Goal: Task Accomplishment & Management: Manage account settings

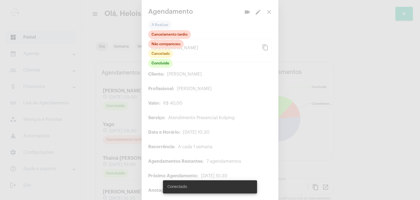
scroll to position [109, 0]
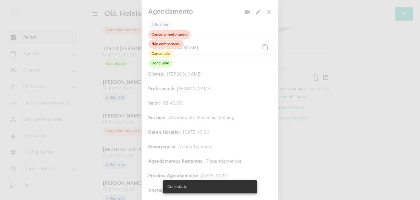
click at [266, 12] on div at bounding box center [210, 100] width 420 height 200
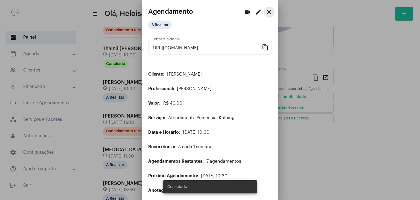
click at [266, 13] on mat-icon "close" at bounding box center [269, 12] width 7 height 7
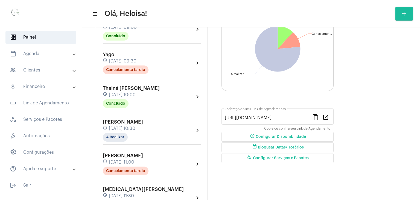
scroll to position [82, 0]
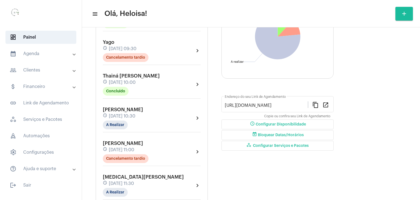
click at [130, 114] on span "[DATE] 10:30" at bounding box center [122, 116] width 27 height 5
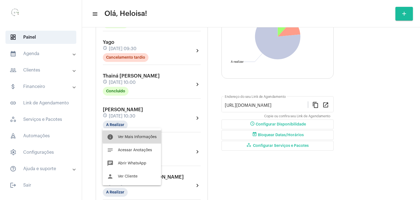
click at [146, 137] on span "Ver Mais Informações" at bounding box center [137, 137] width 39 height 4
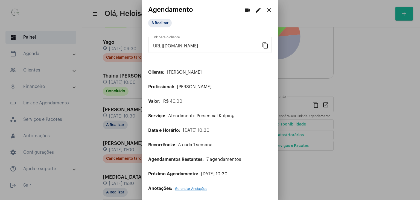
scroll to position [2, 0]
click at [255, 9] on mat-icon "edit" at bounding box center [258, 9] width 7 height 7
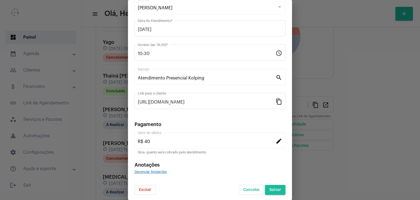
scroll to position [35, 0]
click at [151, 187] on span "Excluir" at bounding box center [145, 189] width 13 height 4
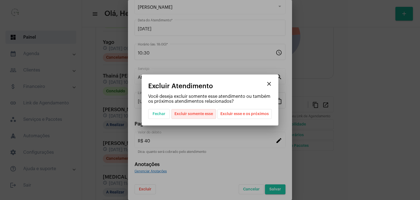
click at [194, 114] on span "Excluir somente esse" at bounding box center [194, 113] width 39 height 9
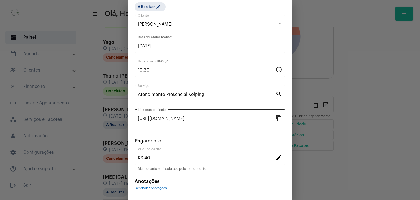
scroll to position [0, 0]
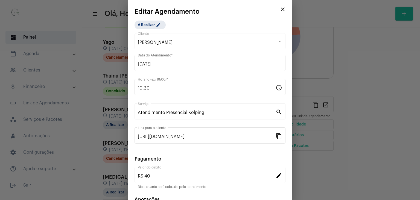
click at [350, 57] on div at bounding box center [210, 100] width 420 height 200
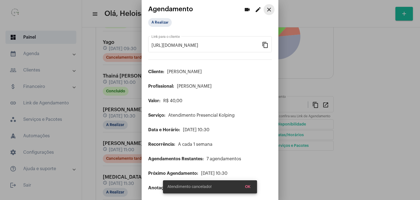
click at [268, 9] on mat-icon "close" at bounding box center [269, 9] width 7 height 7
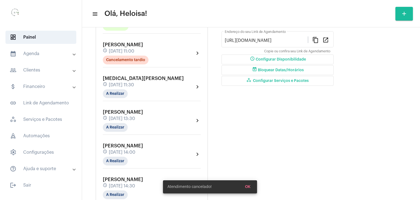
scroll to position [164, 0]
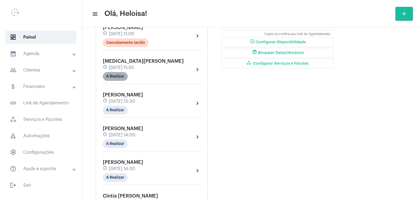
click at [112, 77] on mat-chip "A Realizar" at bounding box center [115, 76] width 25 height 9
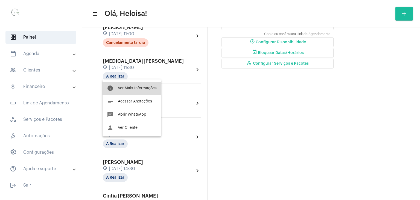
click at [119, 82] on button "info Ver Mais Informações" at bounding box center [132, 88] width 59 height 13
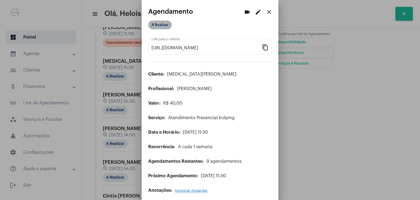
click at [160, 26] on mat-chip "A Realizar" at bounding box center [160, 25] width 24 height 9
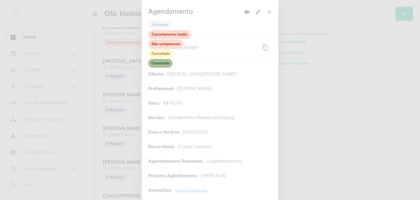
click at [166, 65] on mat-chip "Concluído" at bounding box center [160, 63] width 24 height 9
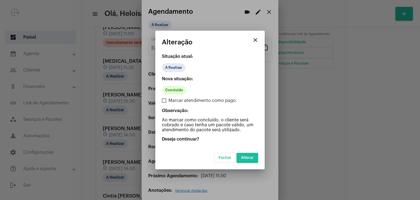
click at [252, 160] on button "Alterar" at bounding box center [248, 158] width 22 height 10
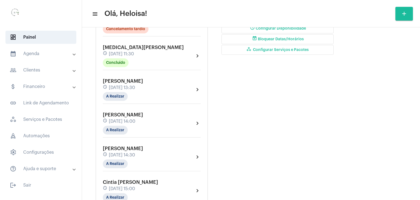
scroll to position [191, 0]
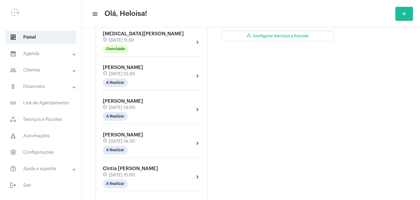
click at [135, 71] on span "[DATE] 13:30" at bounding box center [122, 73] width 26 height 5
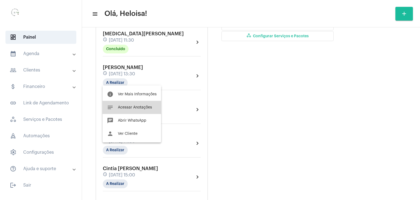
click at [141, 109] on button "notes Acessar Anotações" at bounding box center [132, 107] width 59 height 13
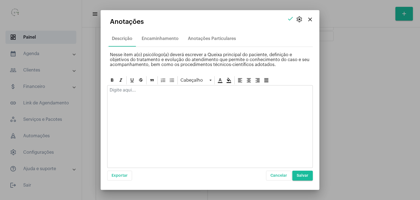
click at [137, 94] on div at bounding box center [210, 91] width 205 height 12
click at [300, 176] on span "Salvar" at bounding box center [303, 175] width 12 height 4
